Goal: Task Accomplishment & Management: Use online tool/utility

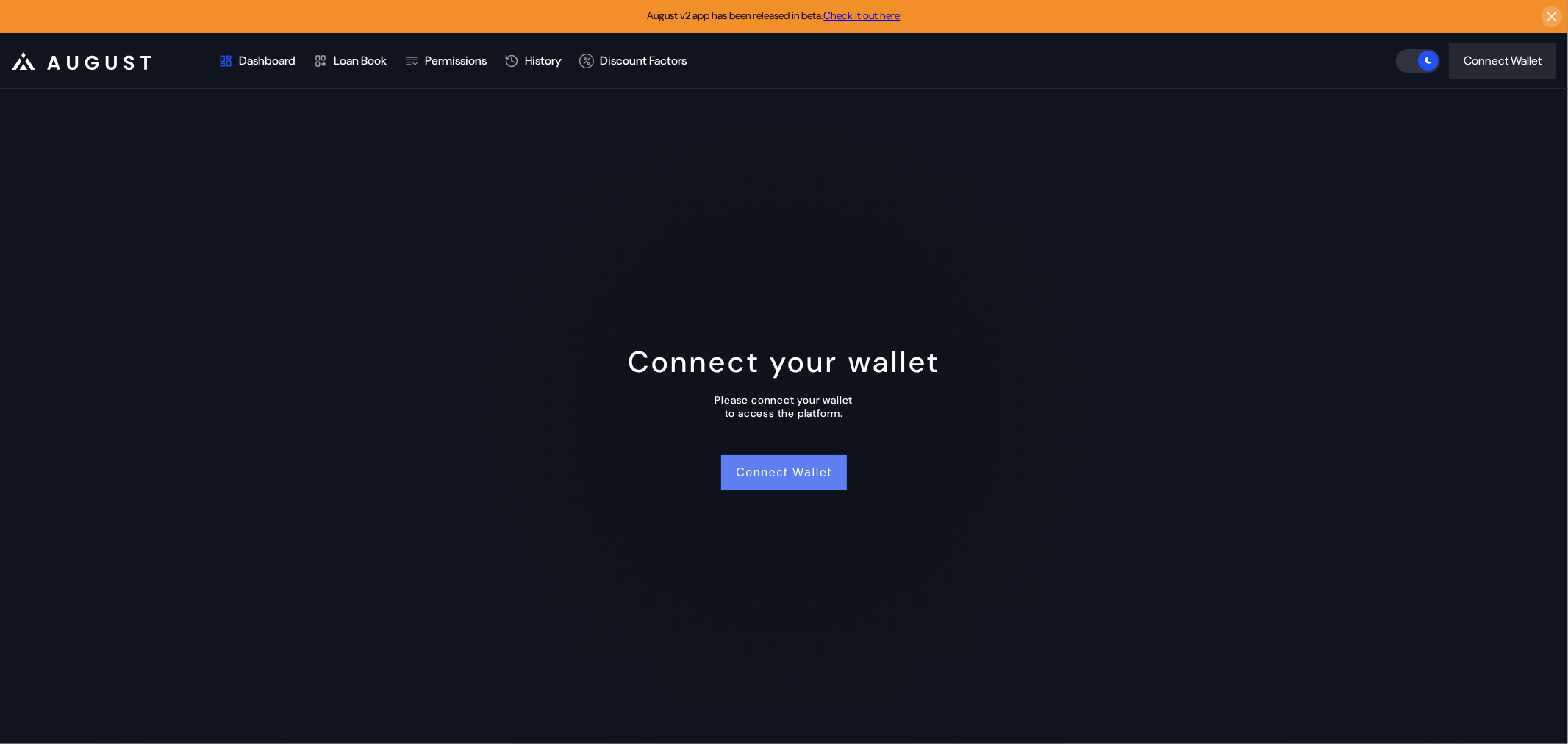
click at [797, 455] on button "Connect Wallet" at bounding box center [784, 472] width 125 height 35
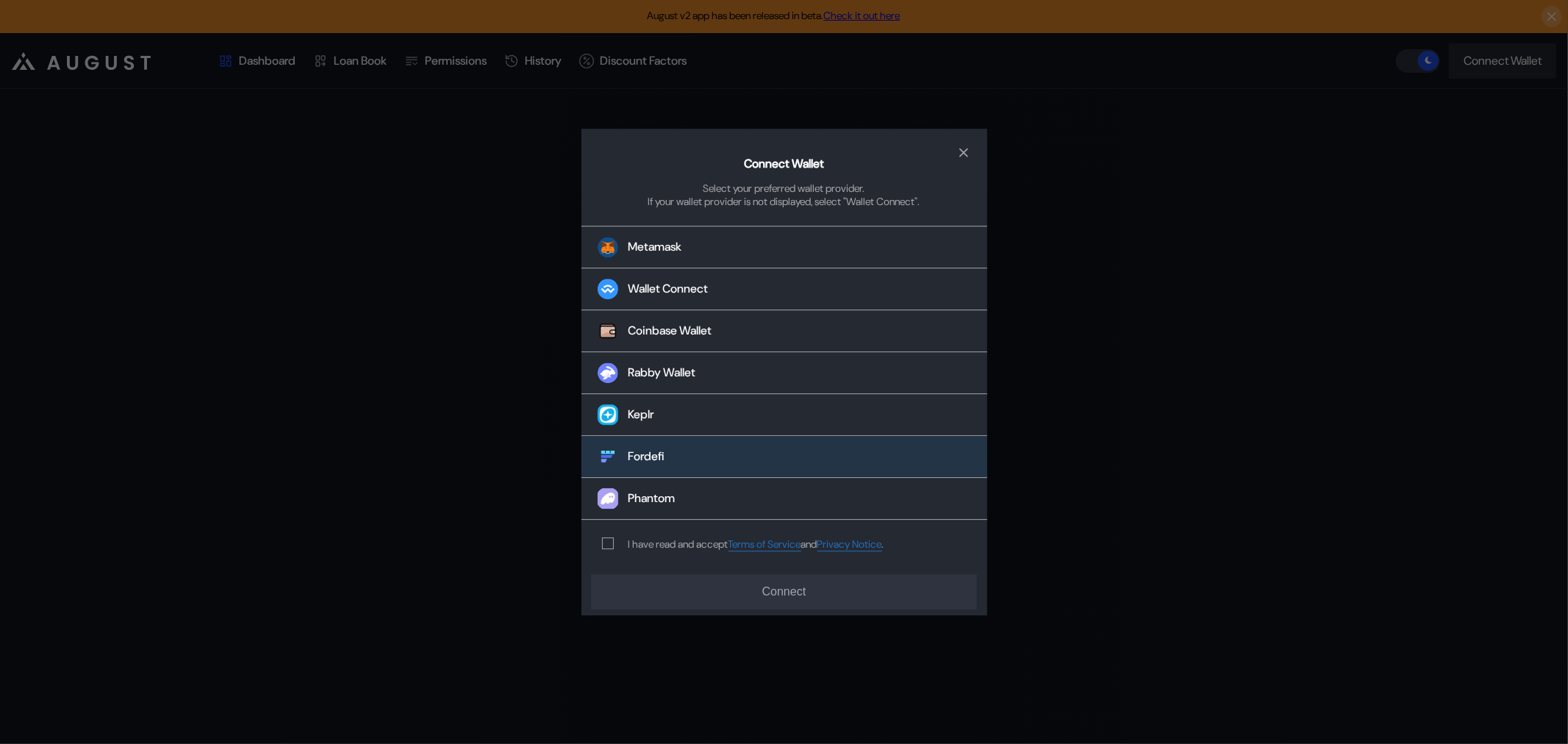
click at [703, 450] on button "Fordefi" at bounding box center [784, 457] width 406 height 42
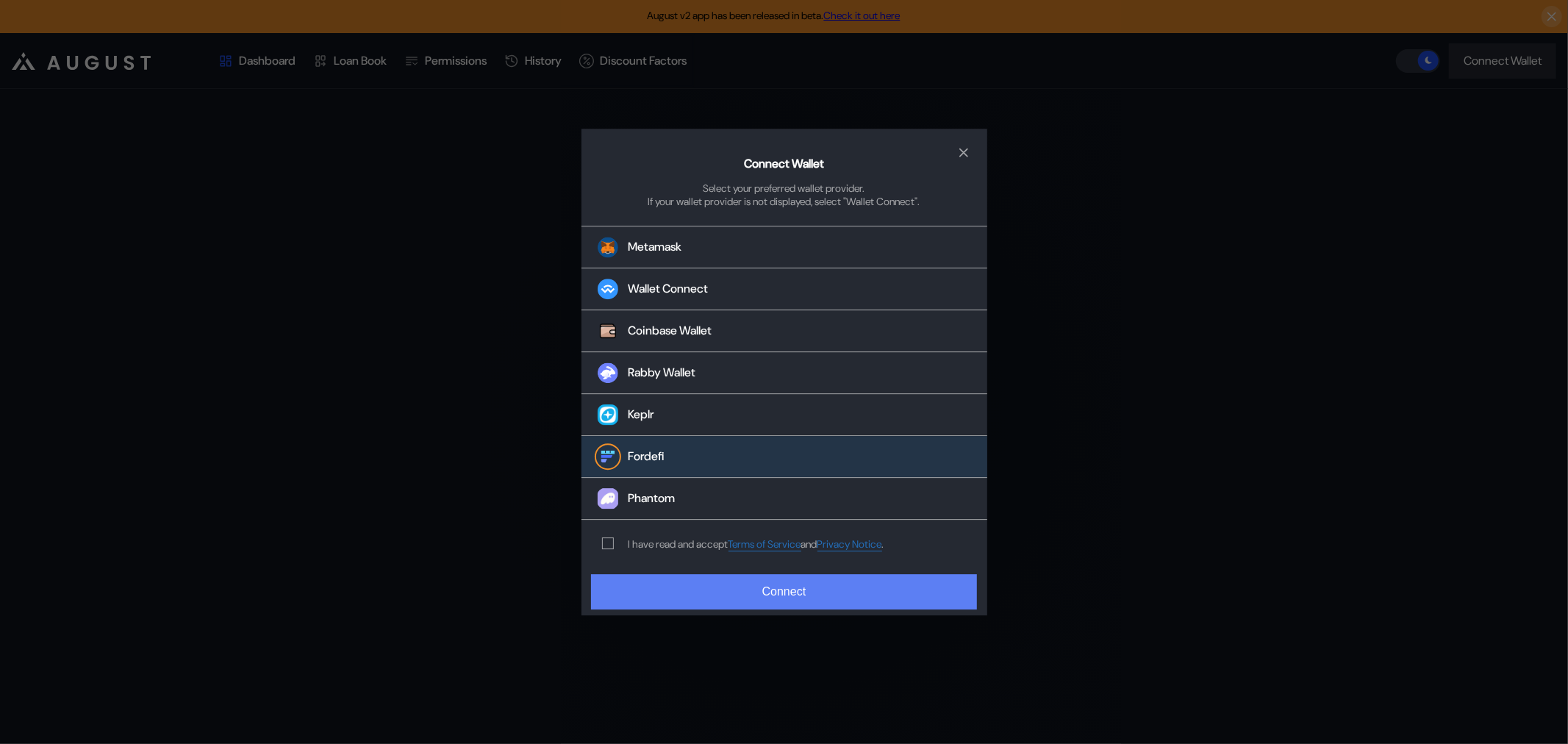
click at [800, 577] on button "Connect" at bounding box center [783, 591] width 386 height 35
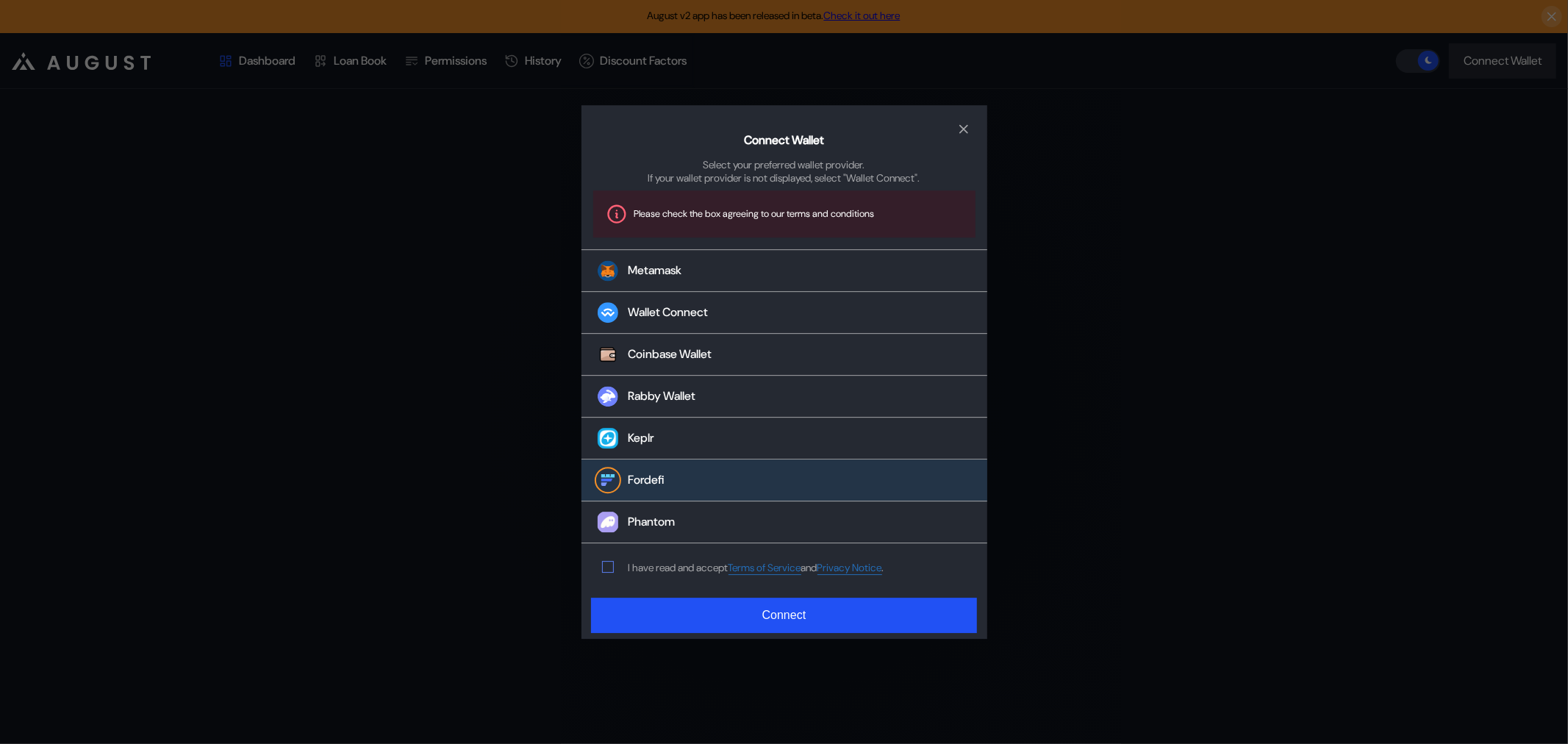
click at [605, 562] on span "modal" at bounding box center [607, 566] width 10 height 10
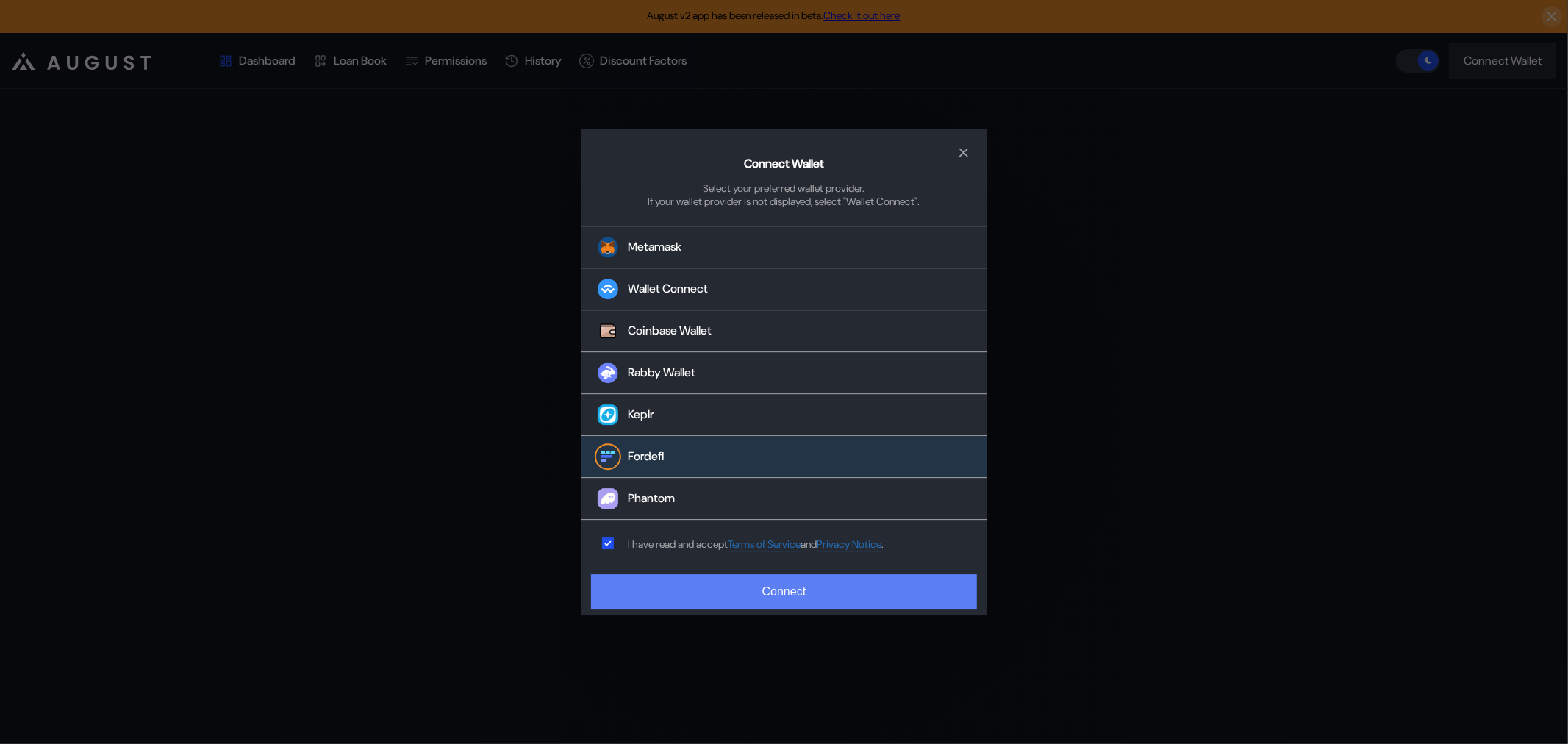
click at [674, 575] on button "Connect" at bounding box center [783, 591] width 386 height 35
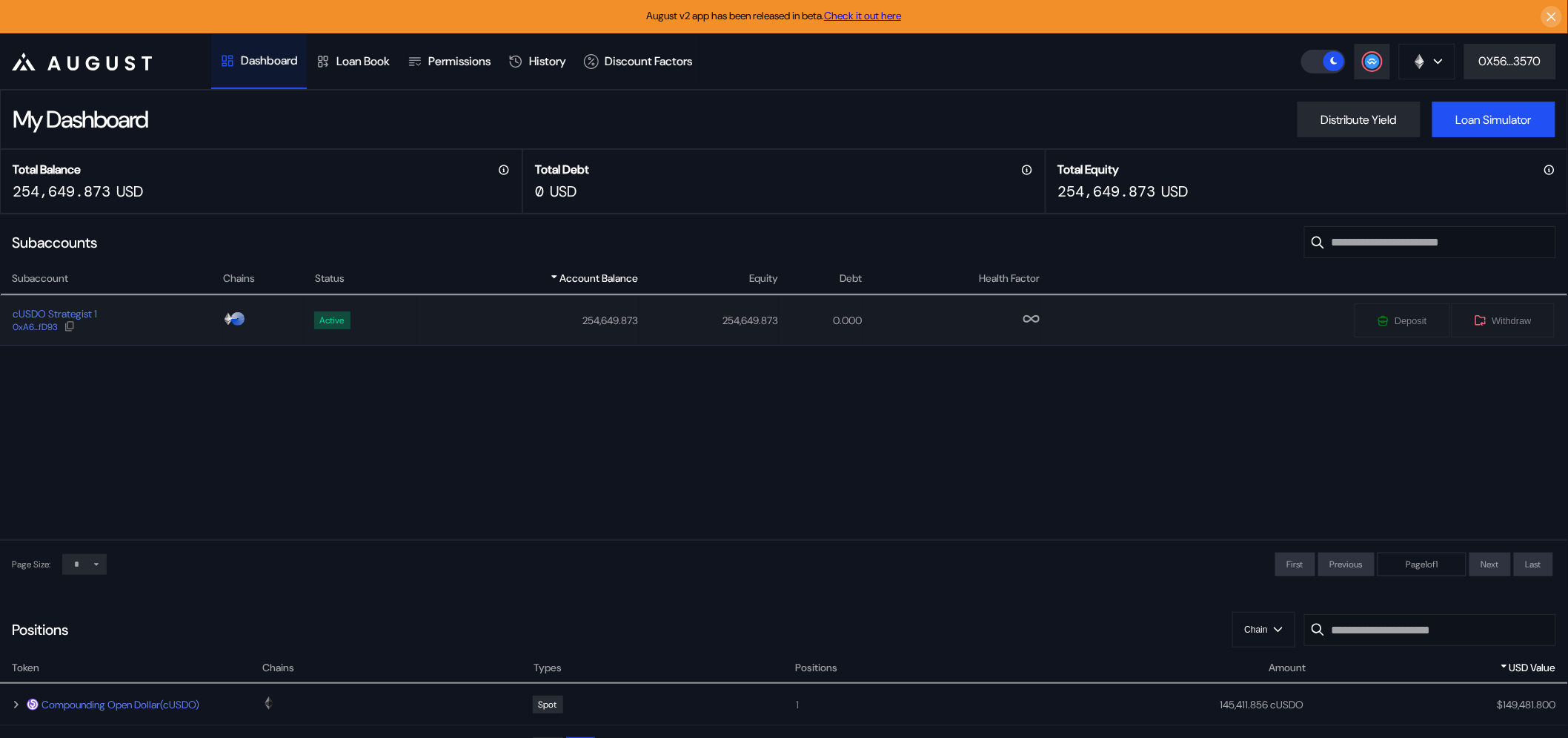
click at [123, 296] on td "cUSDO Strategist 1 0xA6...fD93" at bounding box center [111, 321] width 222 height 49
